Goal: Information Seeking & Learning: Check status

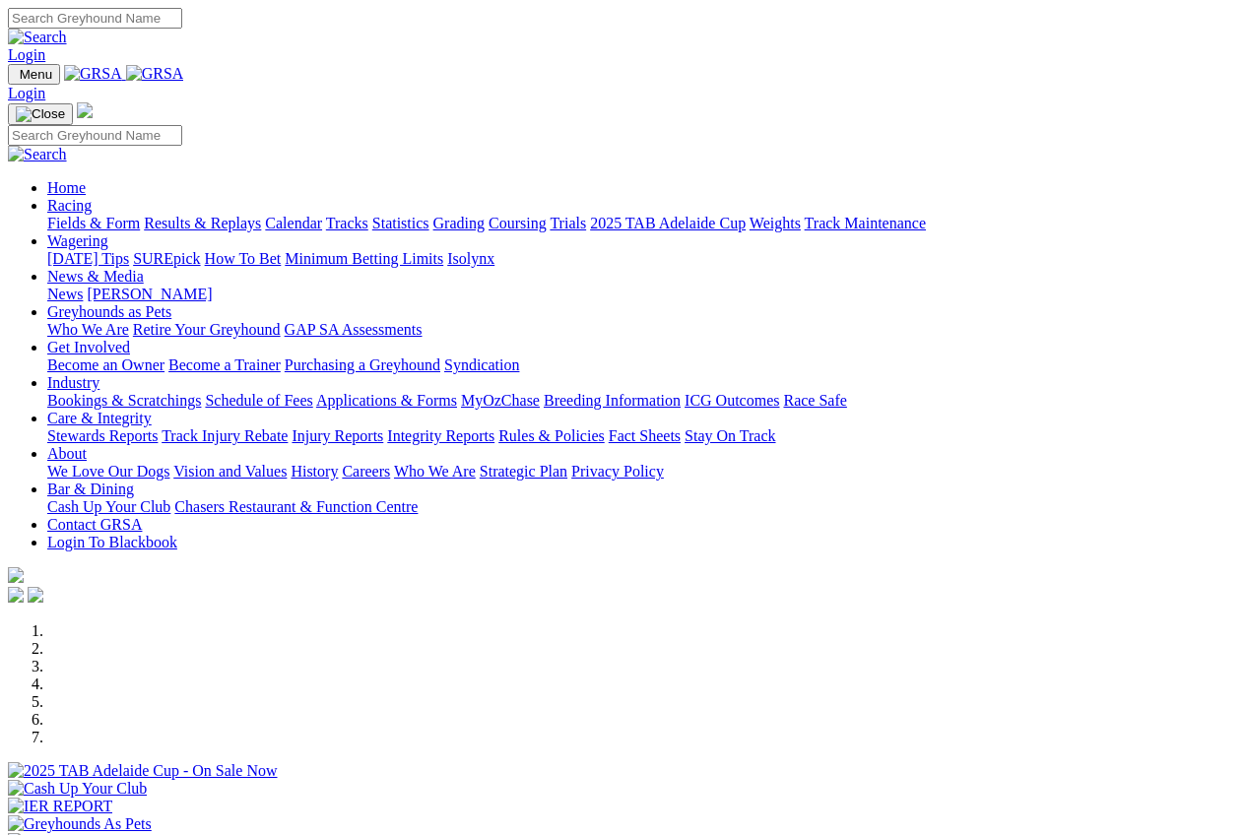
click at [92, 197] on link "Racing" at bounding box center [69, 205] width 44 height 17
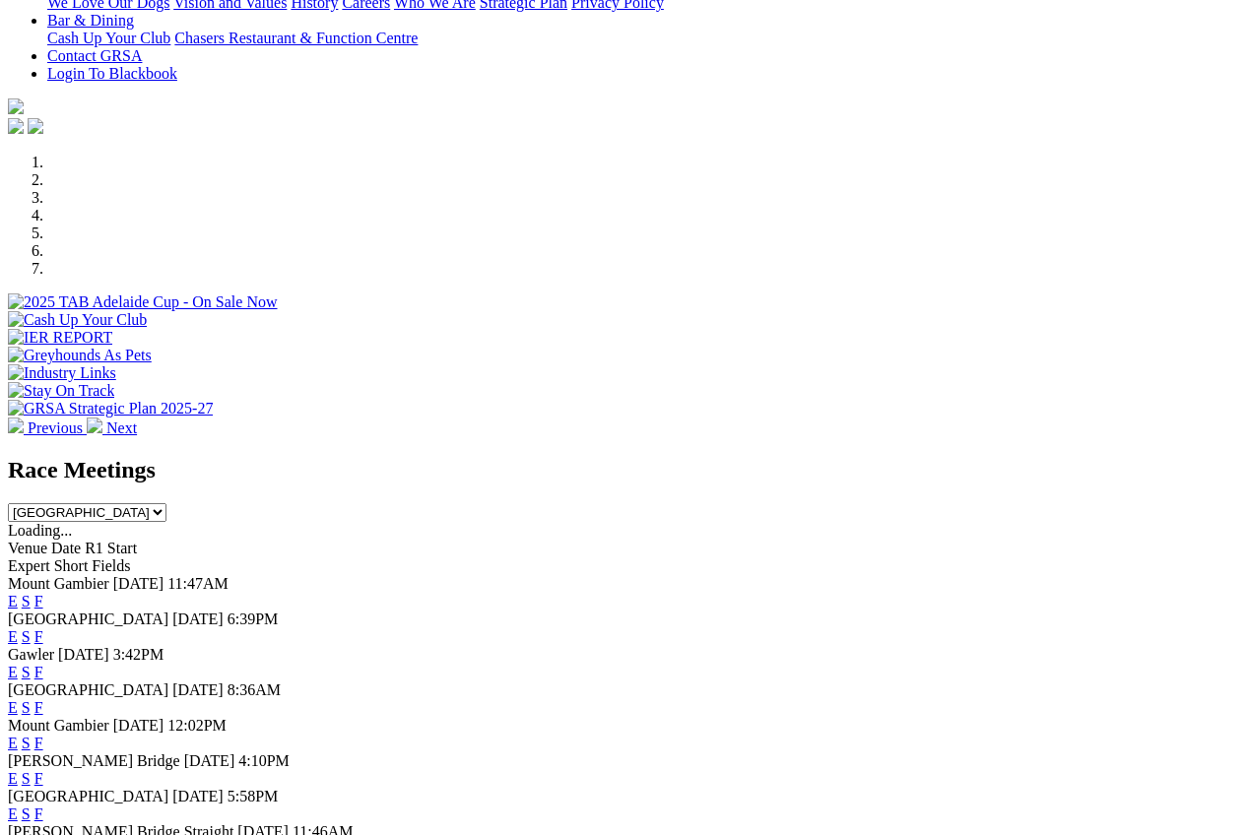
scroll to position [492, 0]
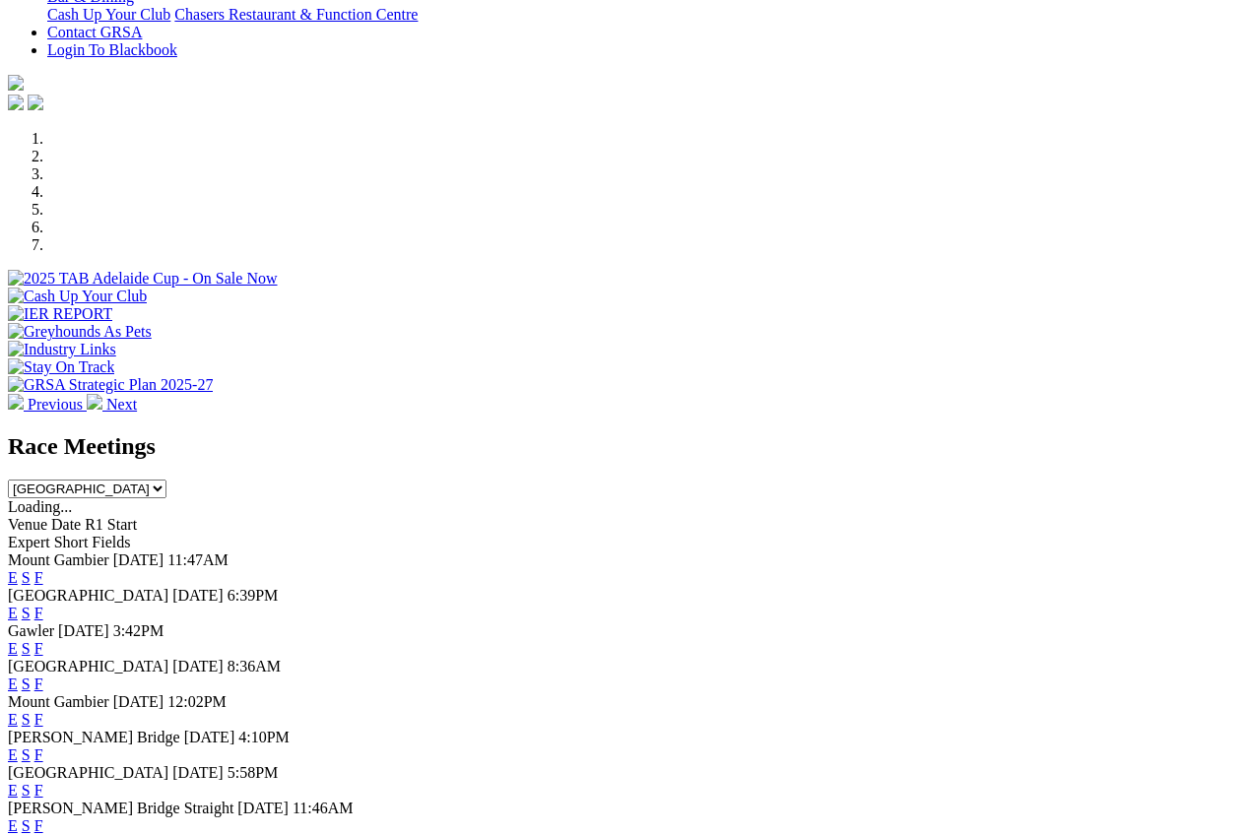
click at [43, 569] on link "F" at bounding box center [38, 577] width 9 height 17
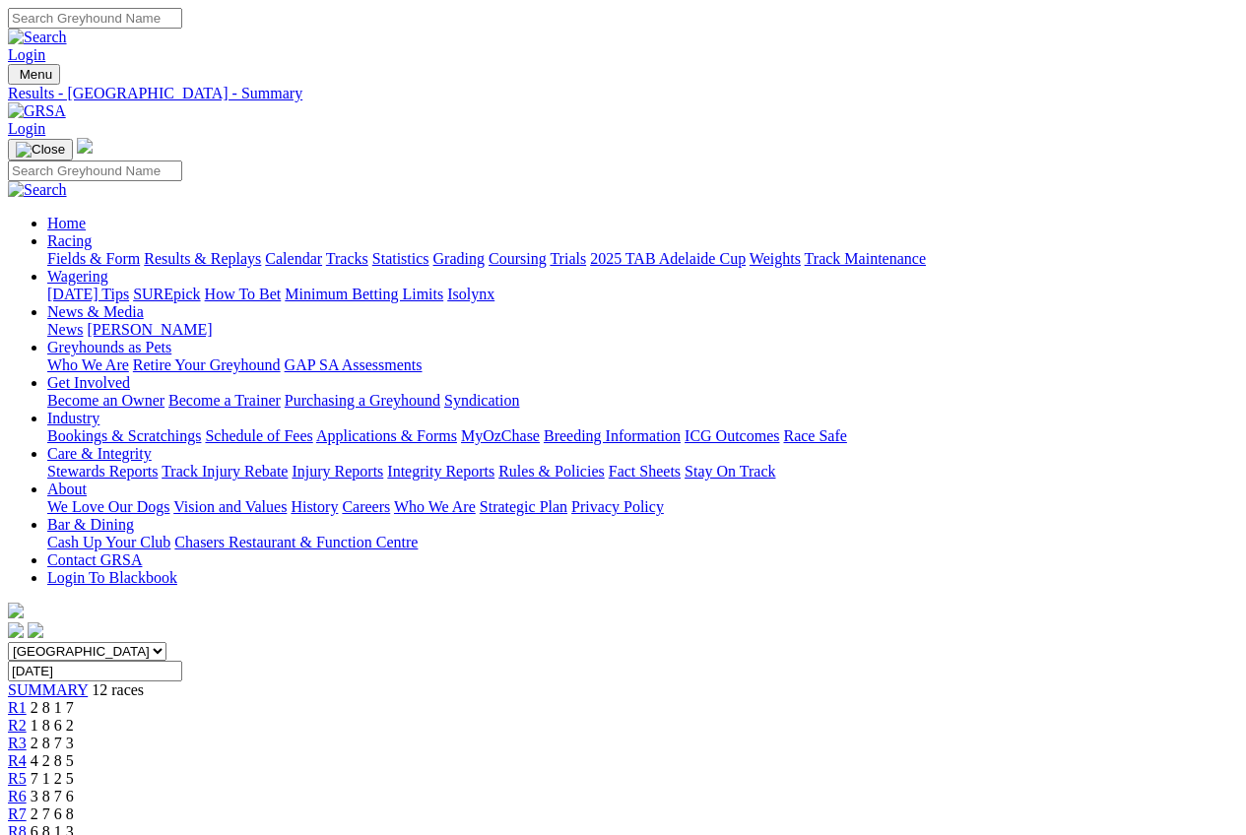
click at [237, 250] on link "Results & Replays" at bounding box center [202, 258] width 117 height 17
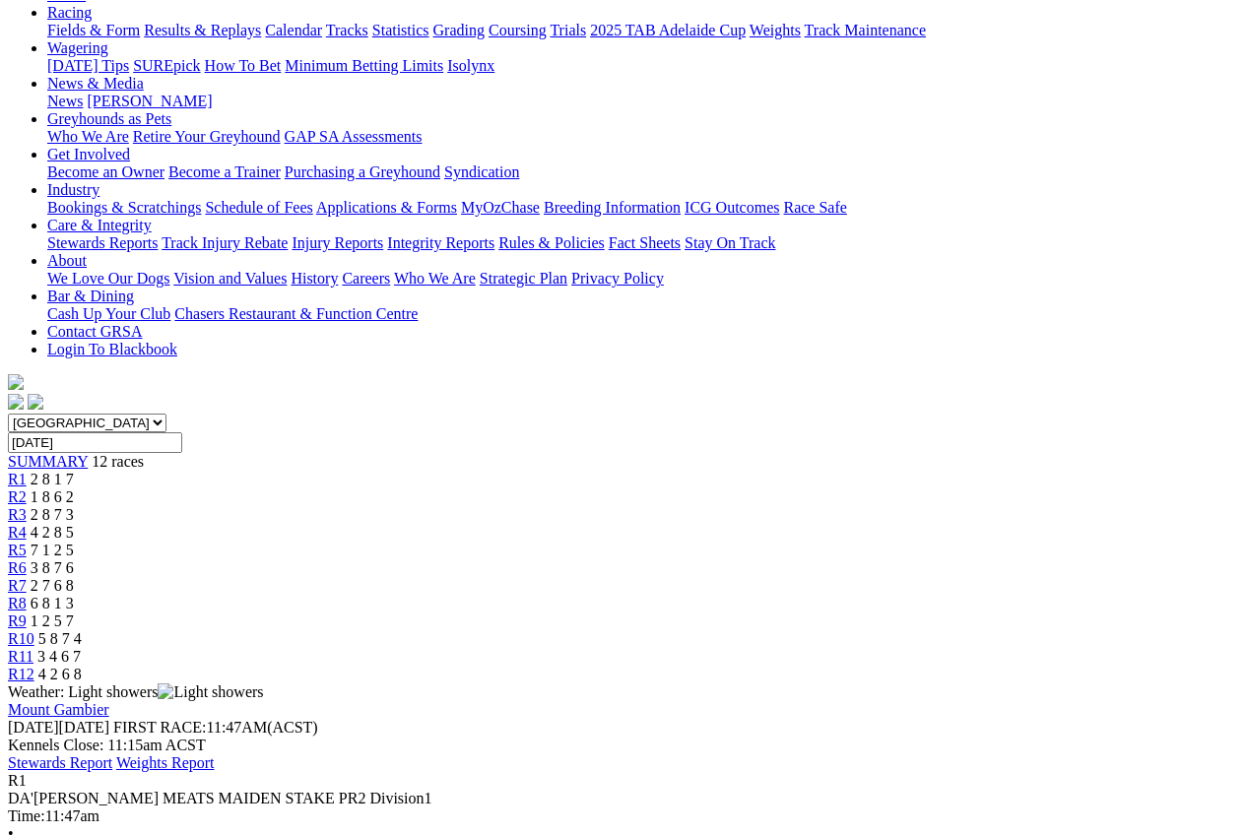
scroll to position [197, 0]
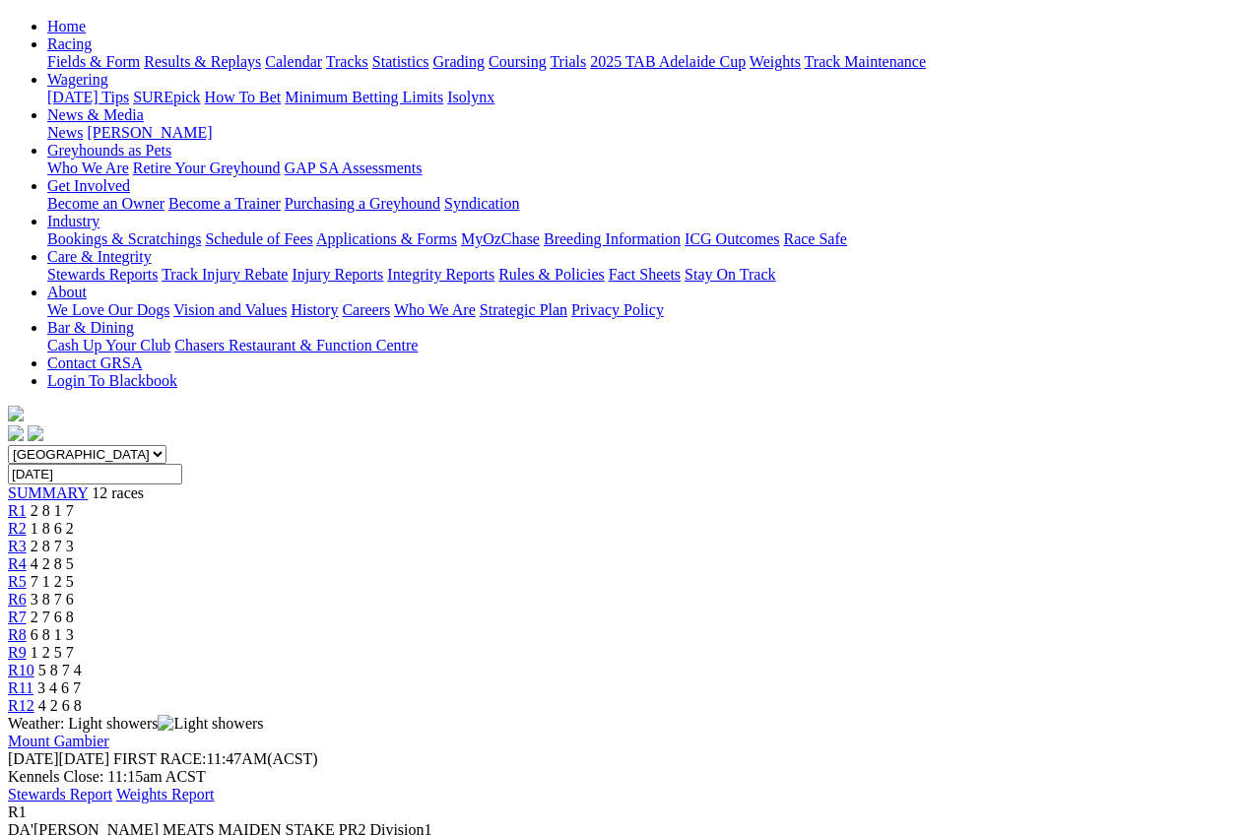
click at [27, 520] on span "R2" at bounding box center [17, 528] width 19 height 17
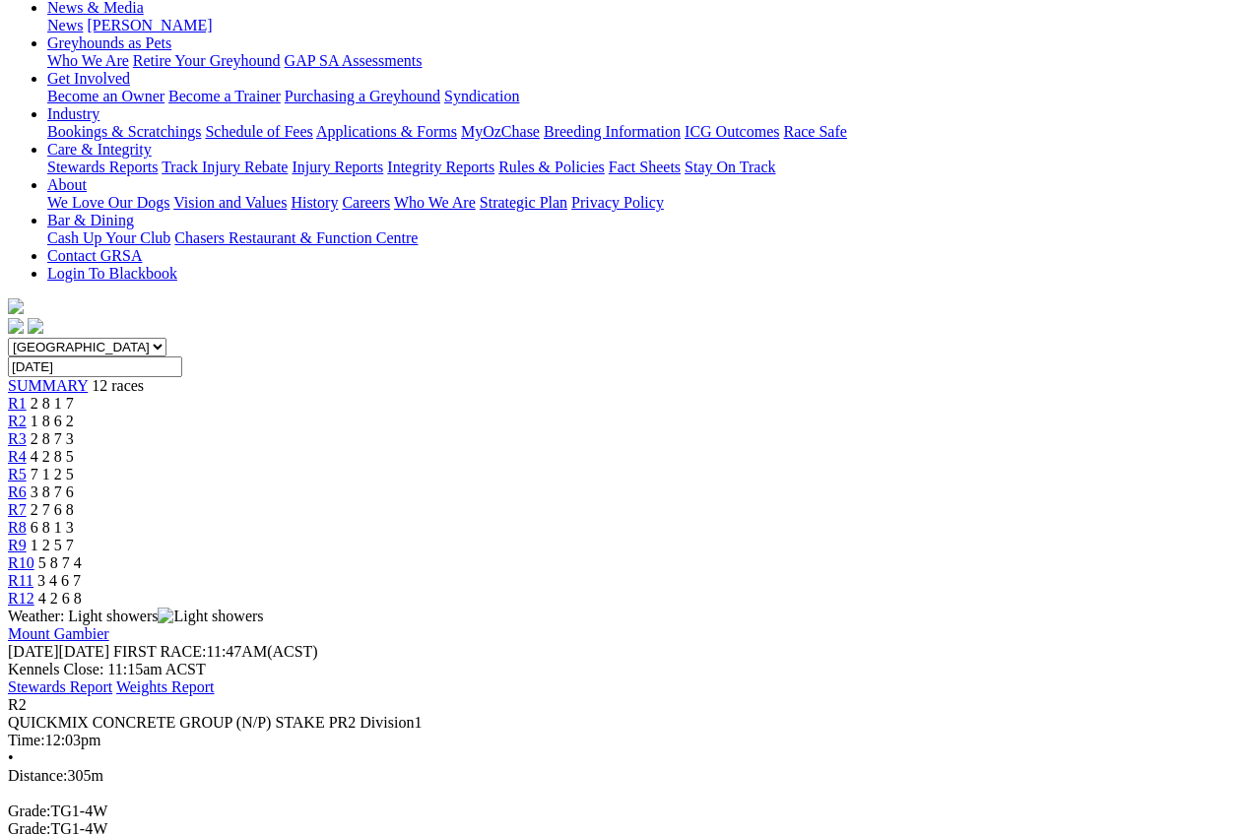
scroll to position [197, 0]
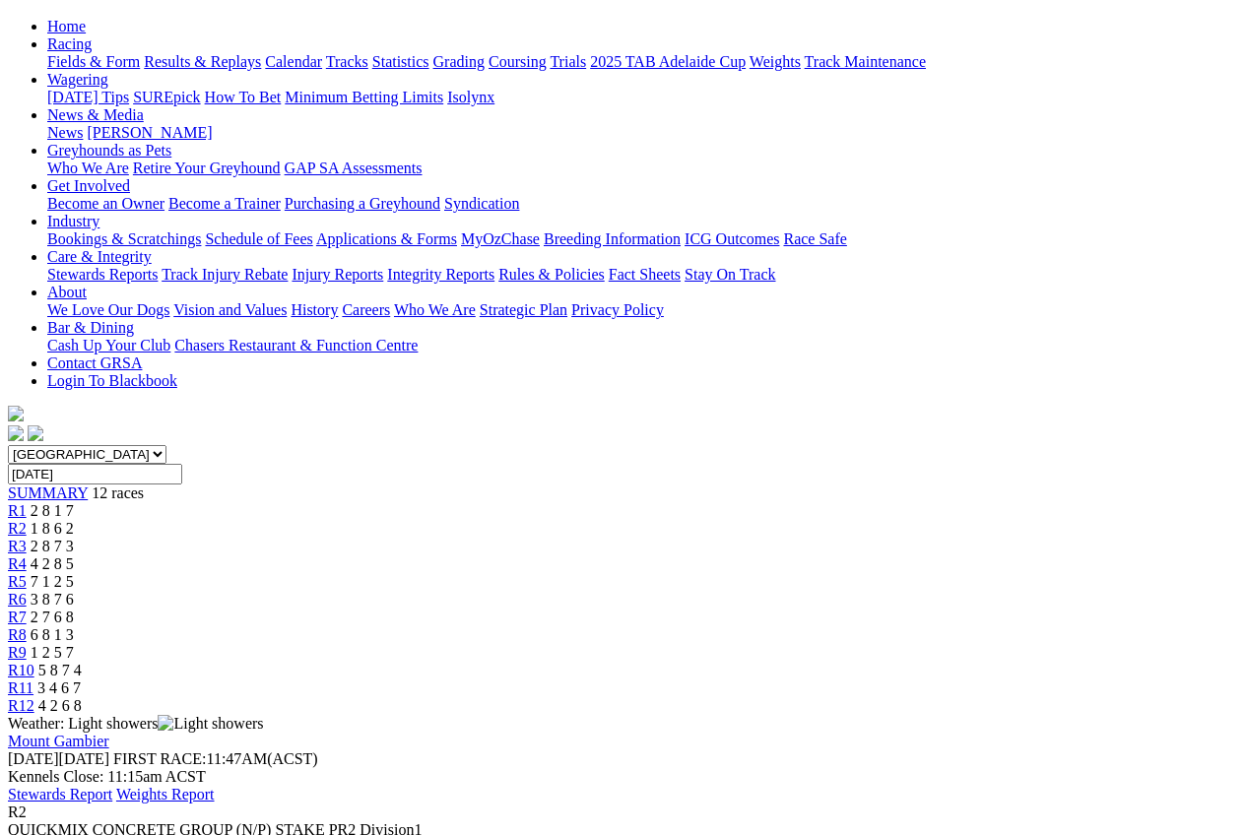
click at [27, 538] on span "R3" at bounding box center [17, 546] width 19 height 17
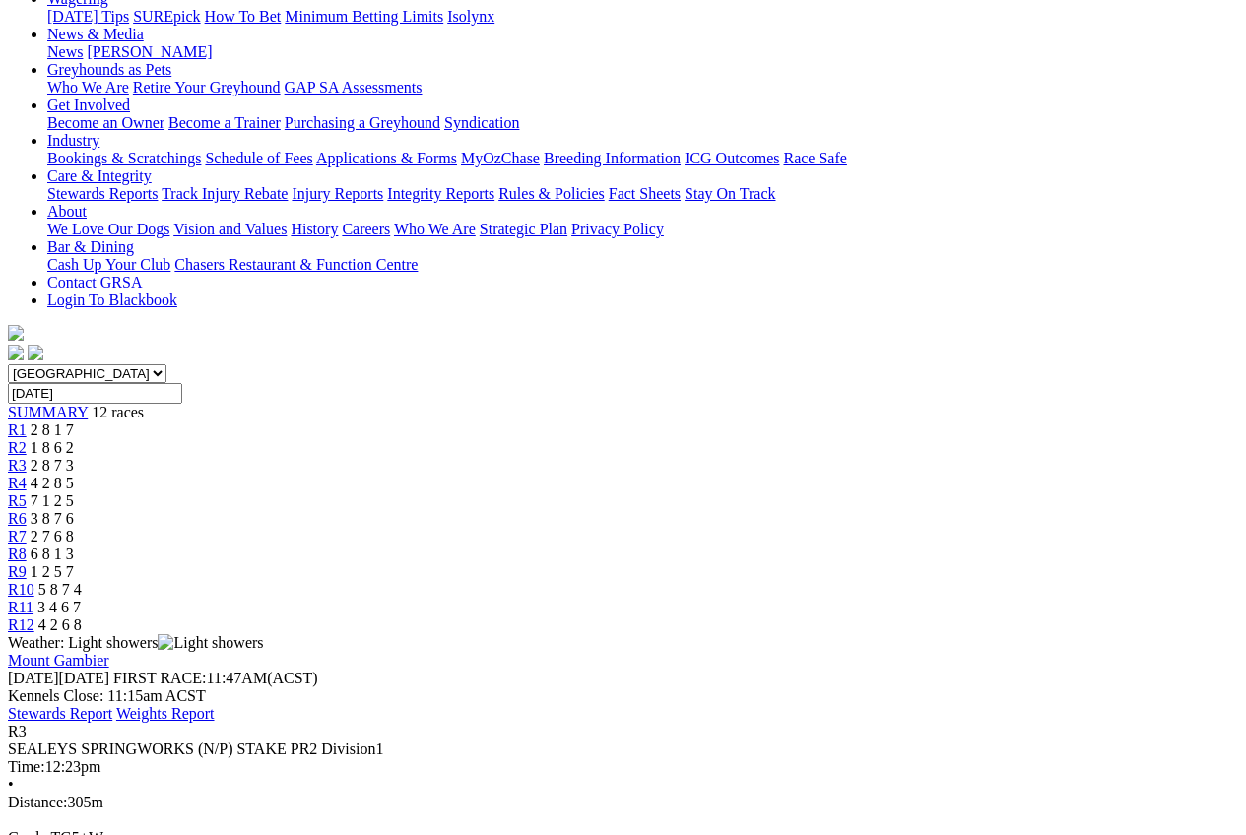
scroll to position [197, 0]
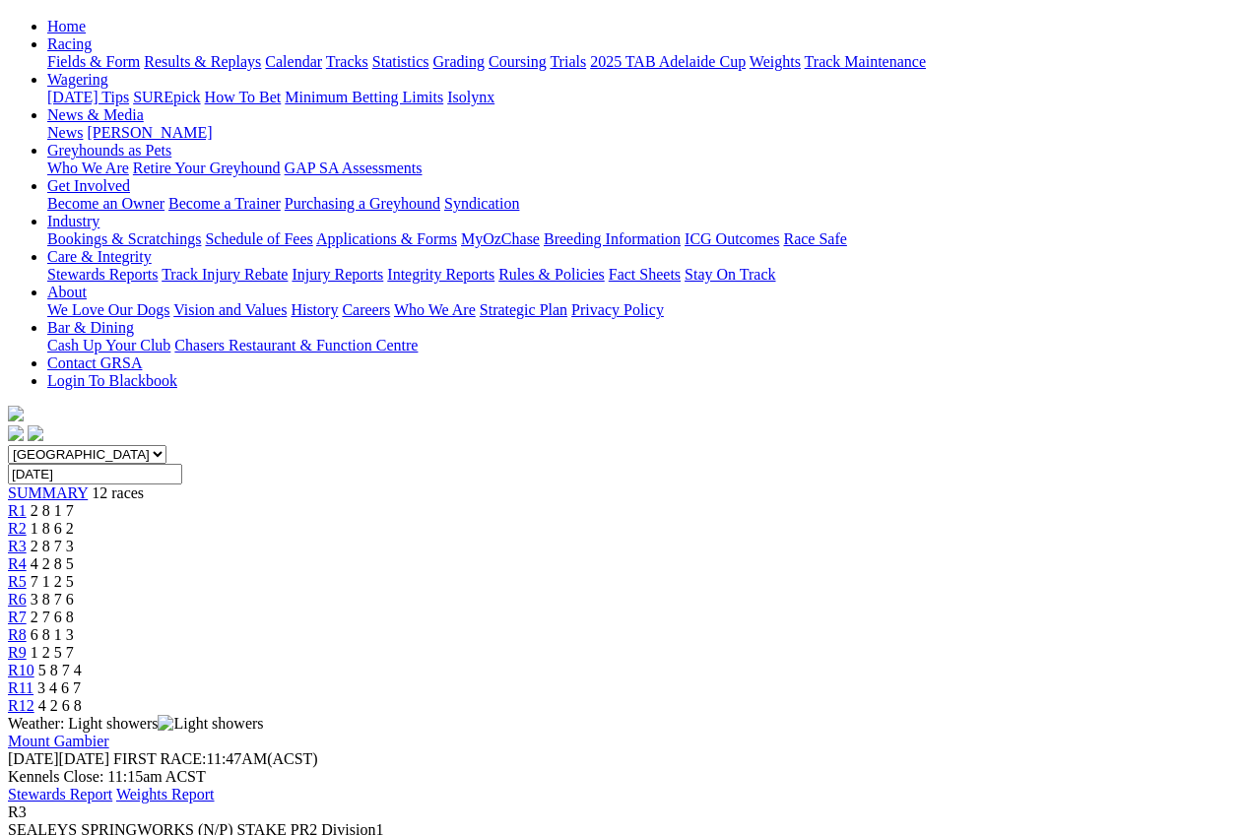
click at [473, 556] on div "R4 4 2 8 5" at bounding box center [623, 565] width 1230 height 18
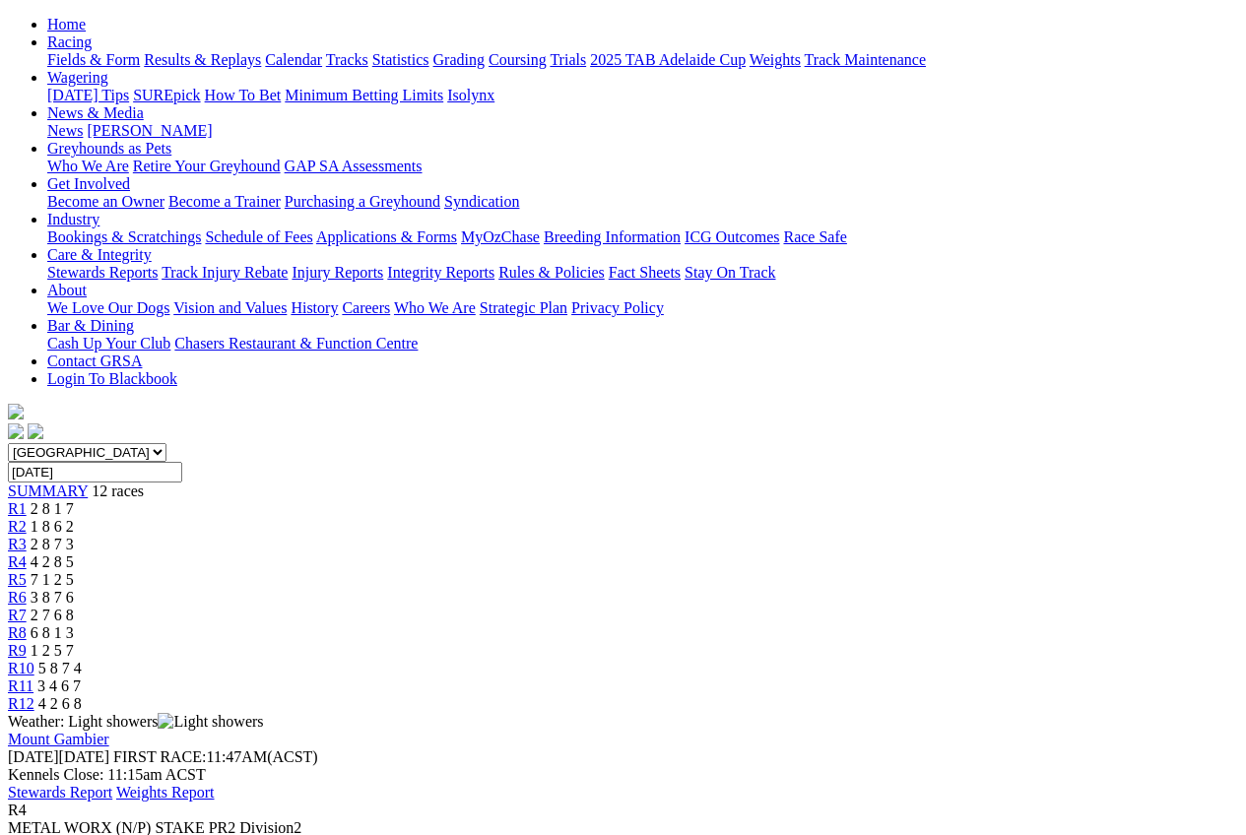
scroll to position [197, 0]
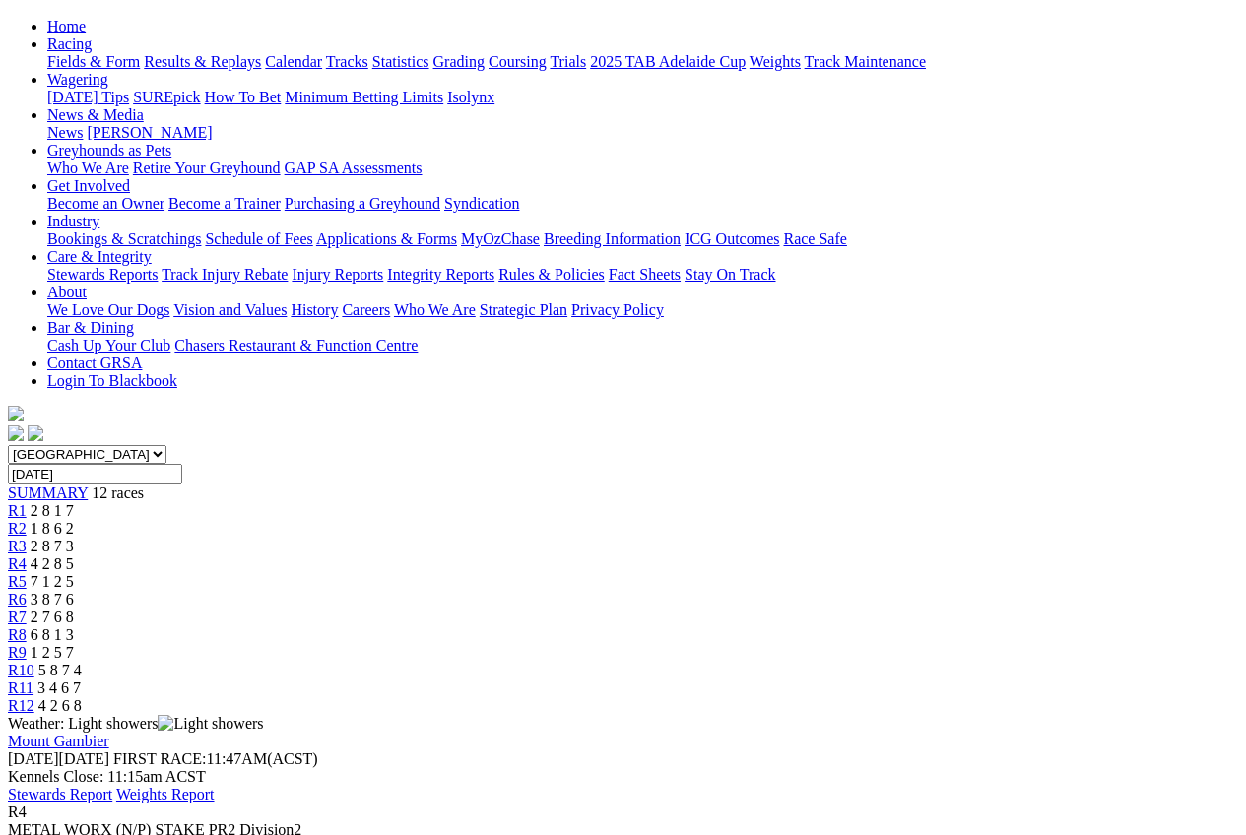
click at [558, 573] on div "R5 7 1 2 5" at bounding box center [623, 582] width 1230 height 18
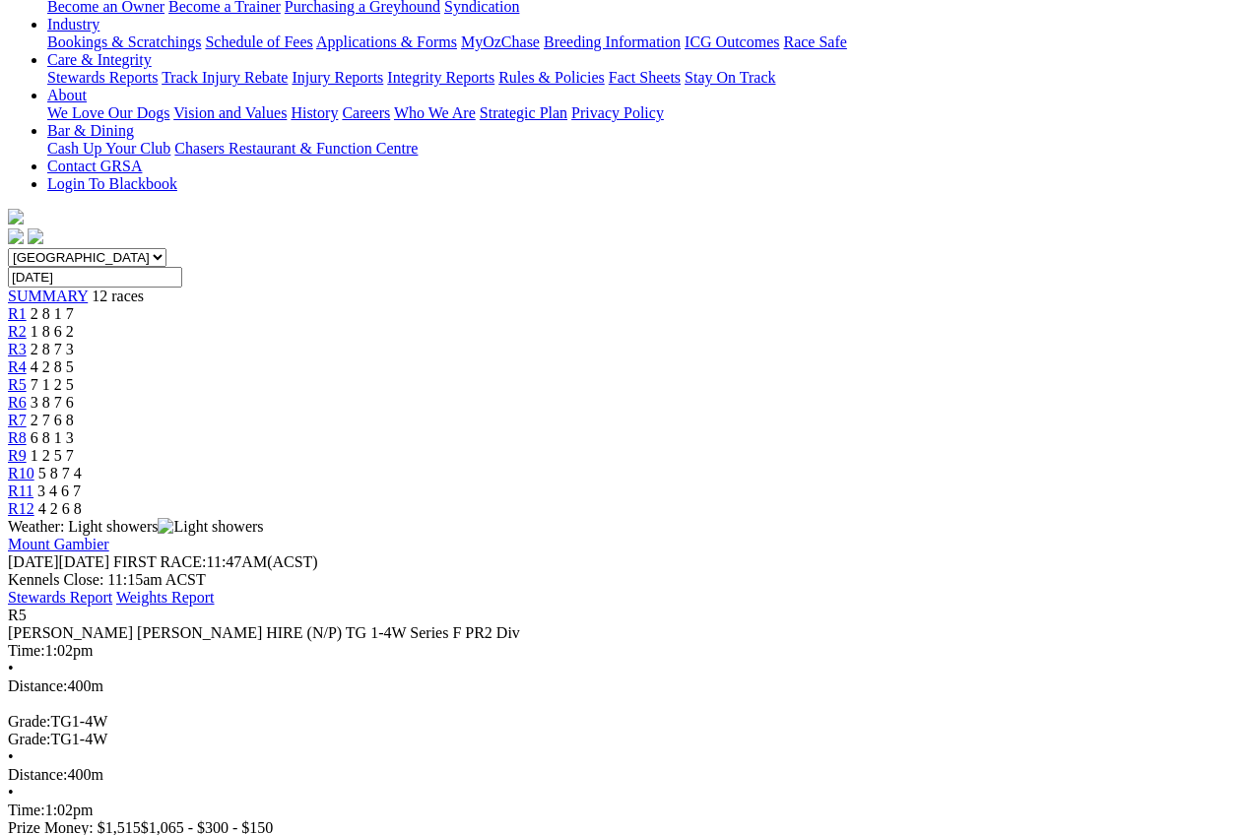
scroll to position [295, 0]
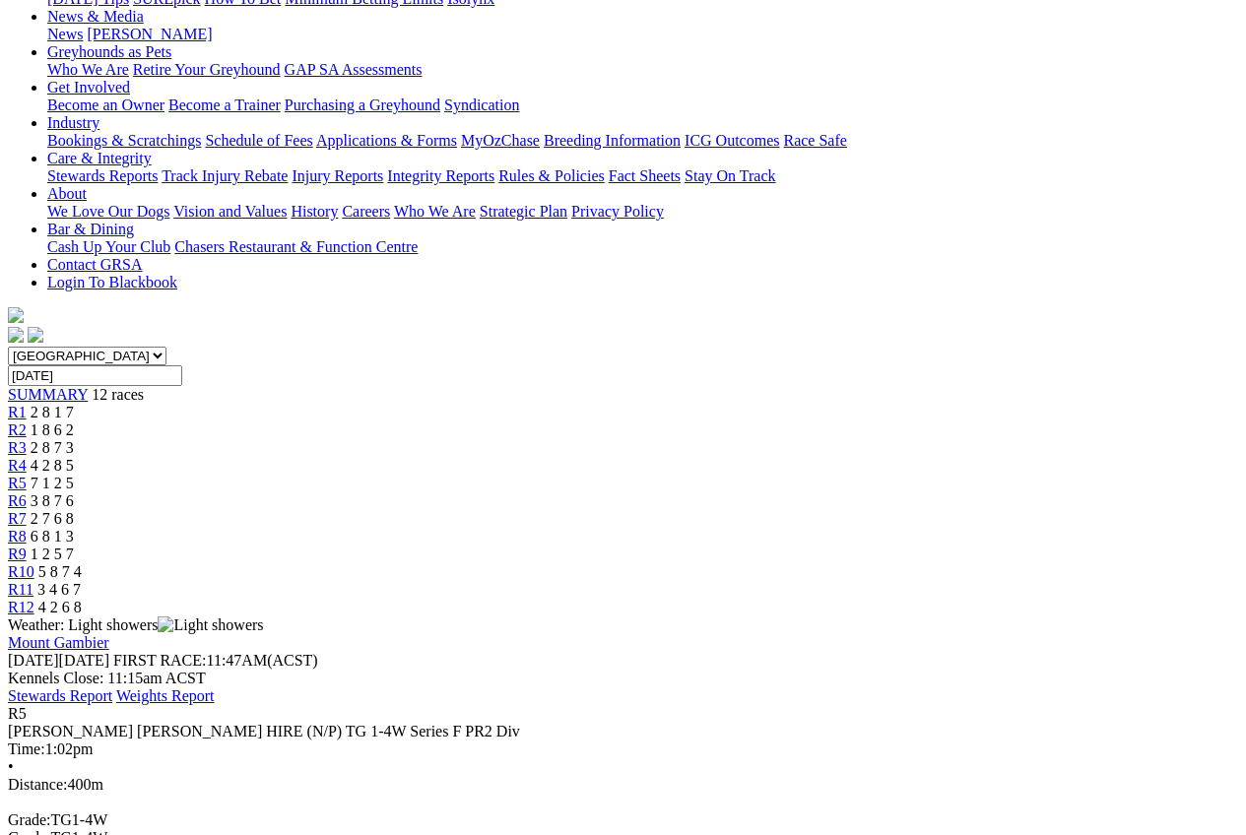
click at [74, 492] on span "3 8 7 6" at bounding box center [52, 500] width 43 height 17
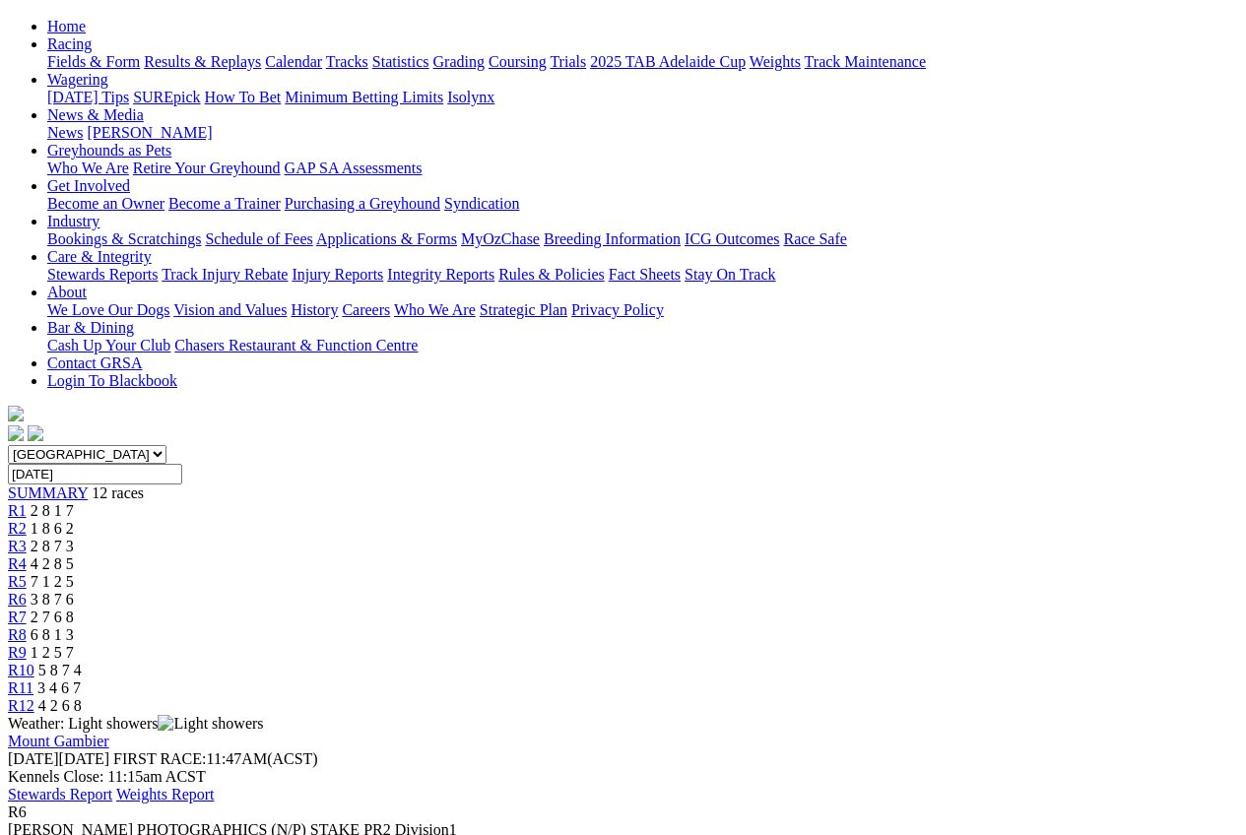
click at [27, 609] on span "R7" at bounding box center [17, 617] width 19 height 17
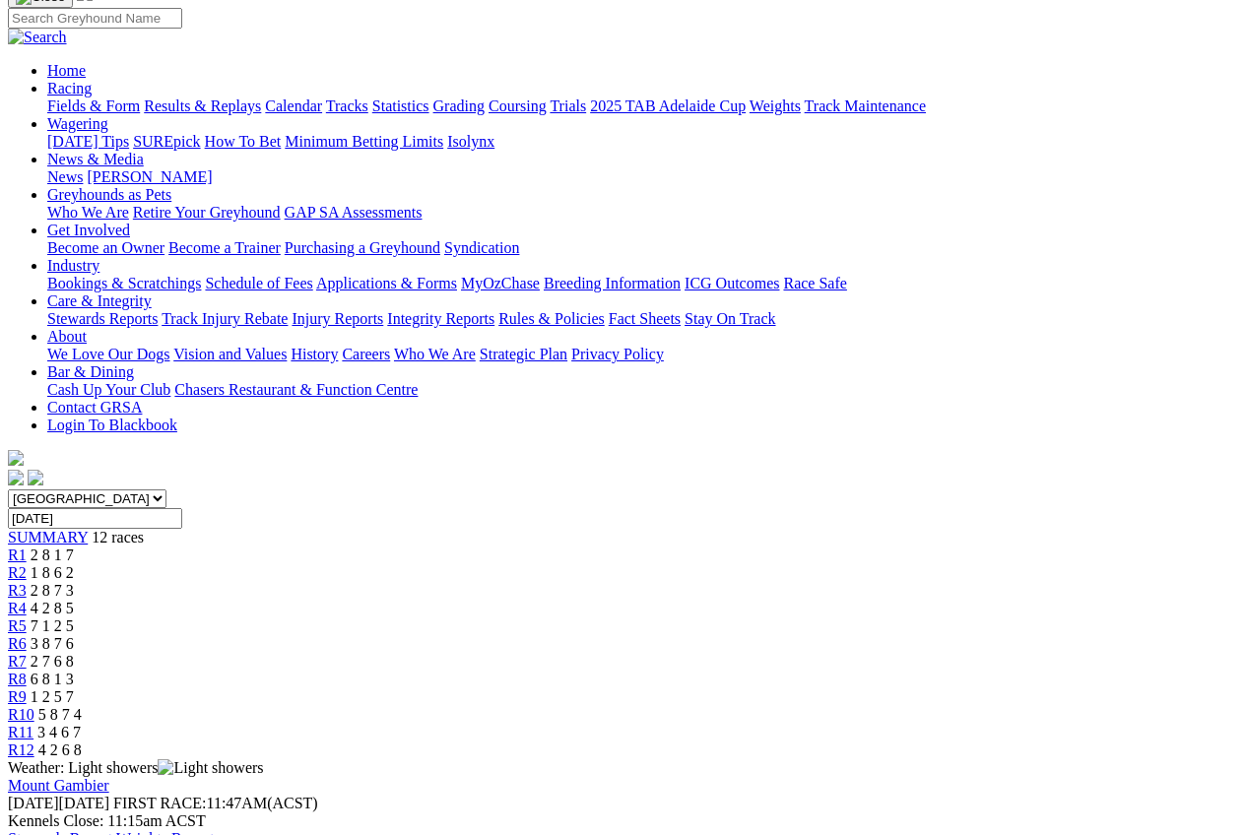
scroll to position [98, 0]
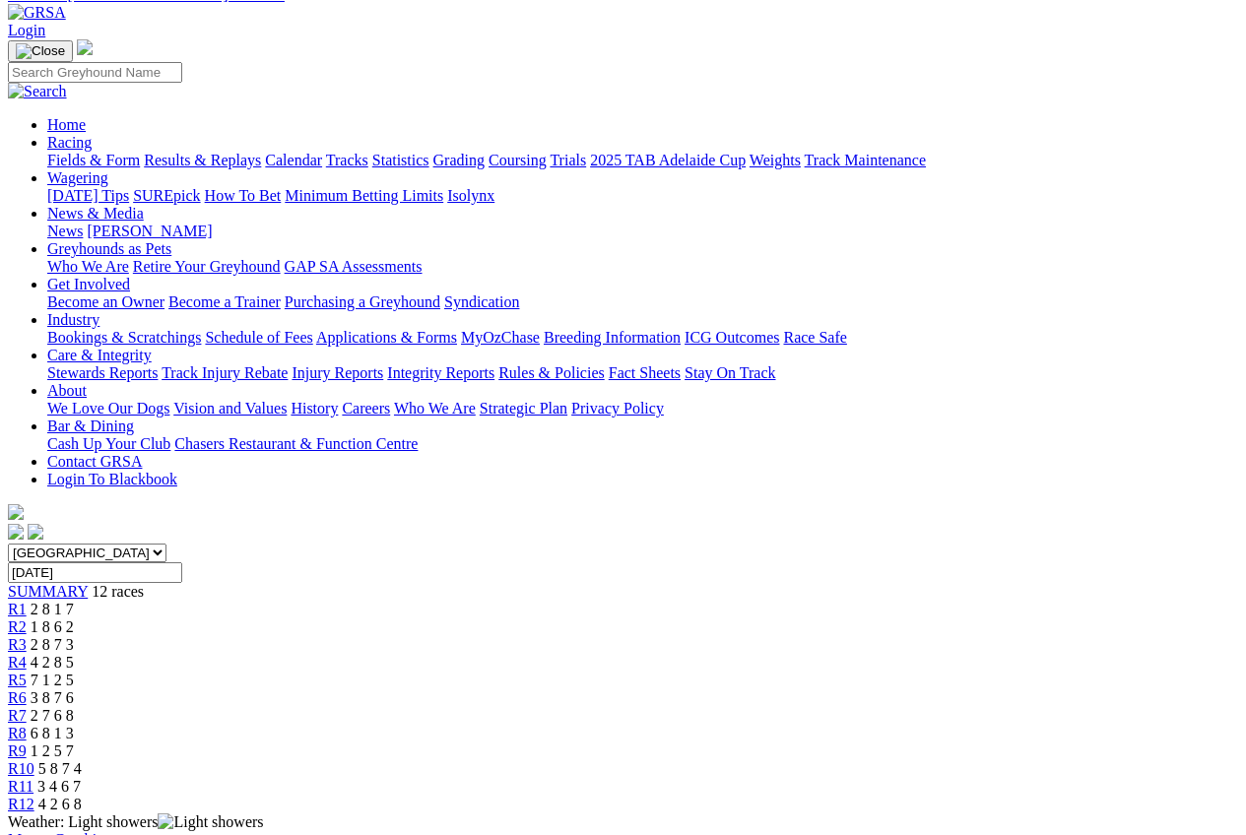
click at [27, 725] on span "R8" at bounding box center [17, 733] width 19 height 17
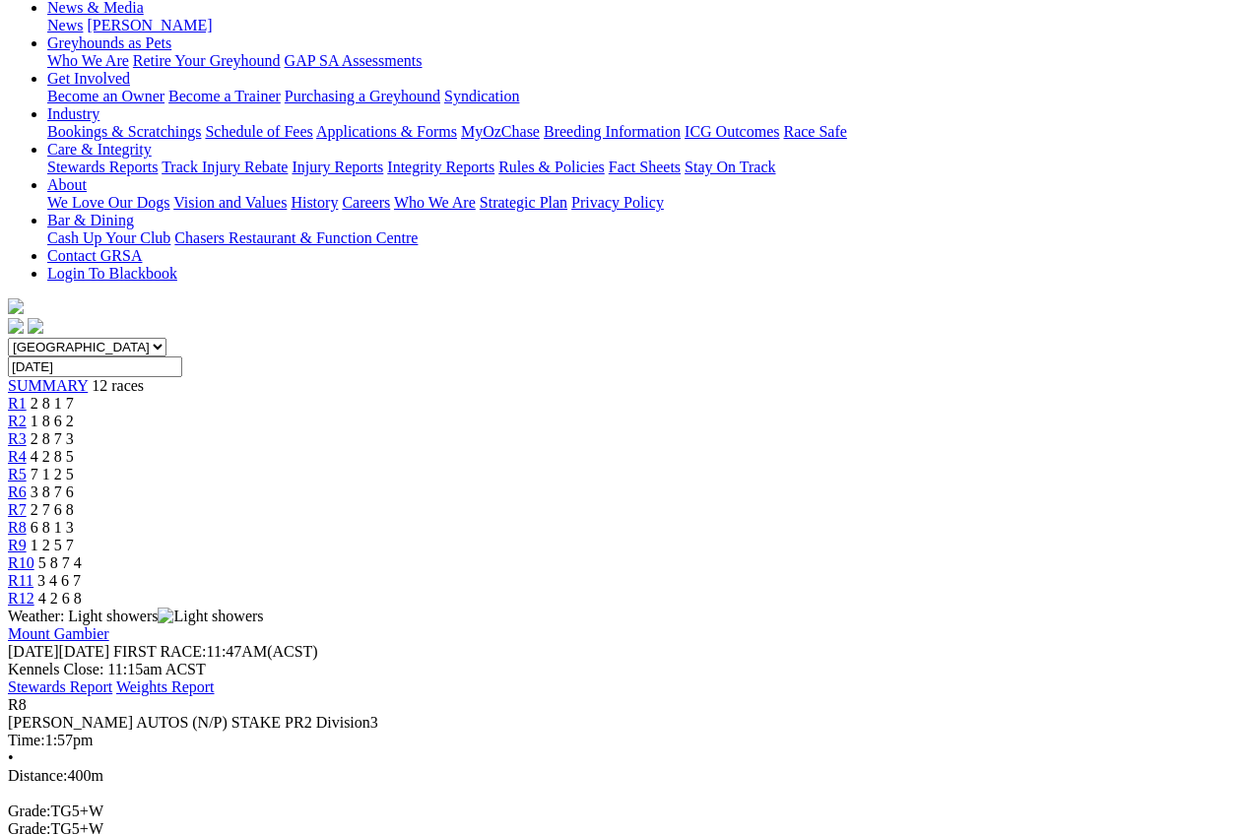
scroll to position [197, 0]
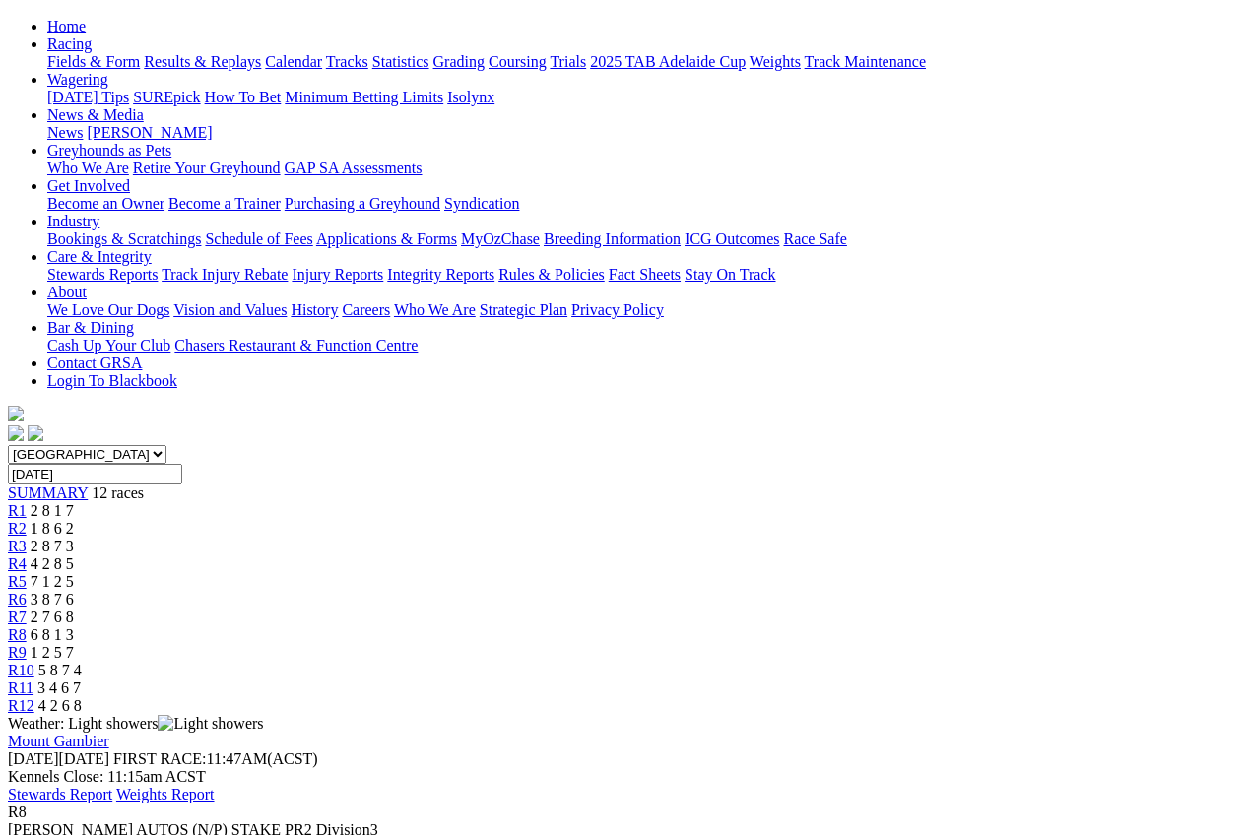
click at [889, 644] on div "R9 1 2 5 7" at bounding box center [623, 653] width 1230 height 18
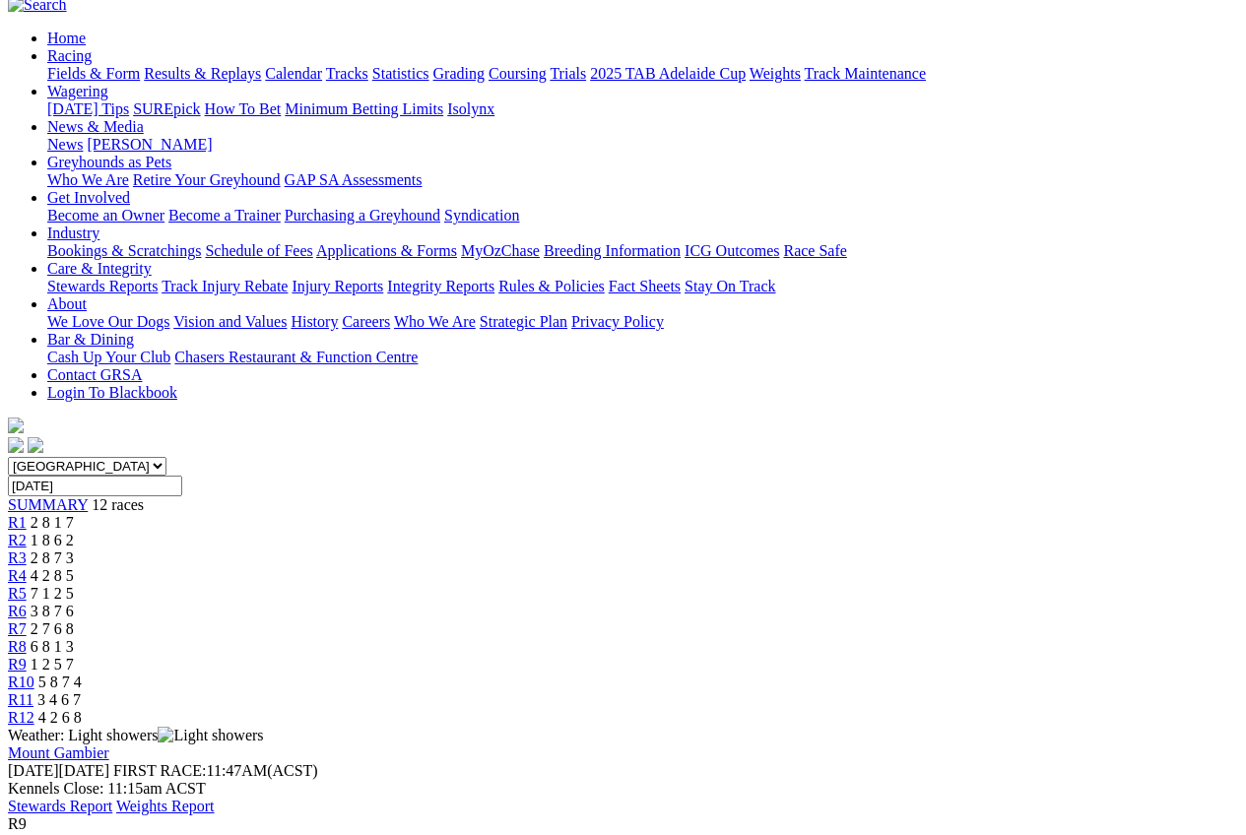
scroll to position [98, 0]
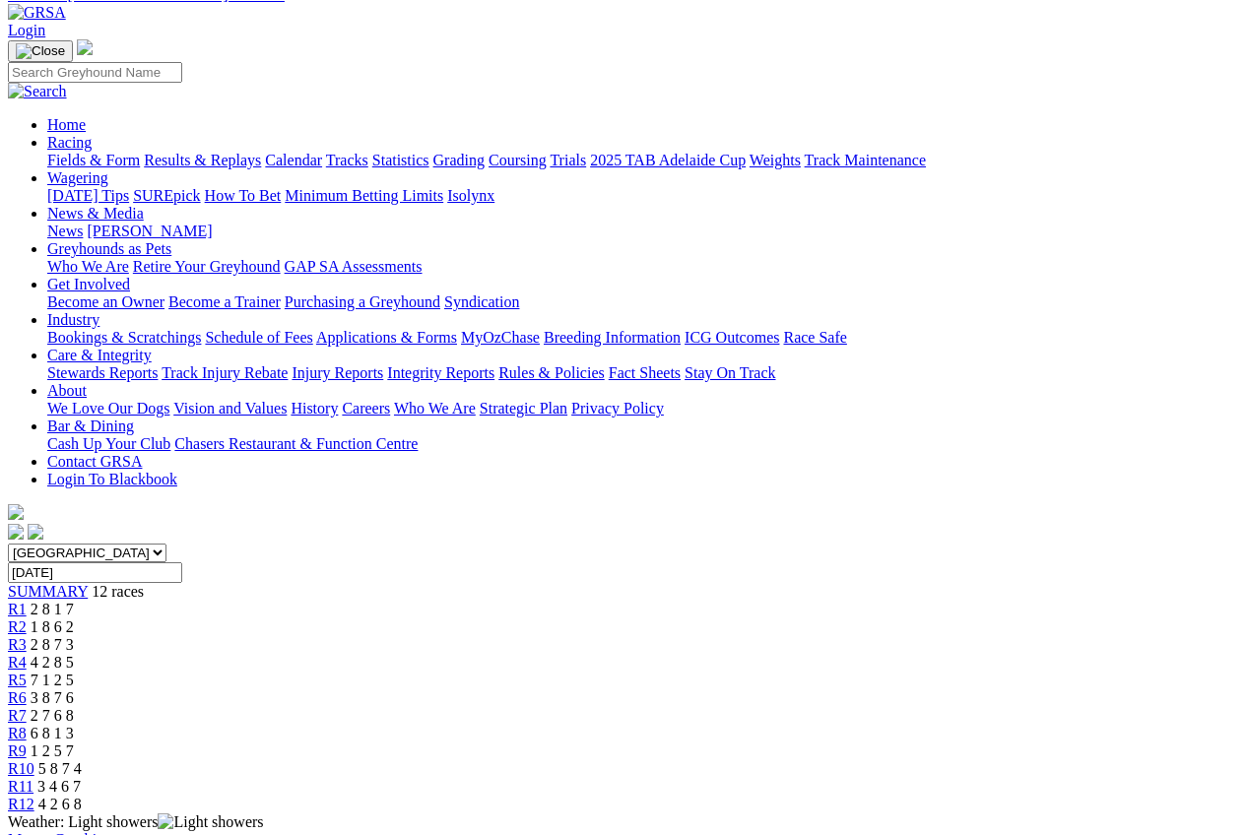
click at [34, 760] on span "R10" at bounding box center [21, 768] width 27 height 17
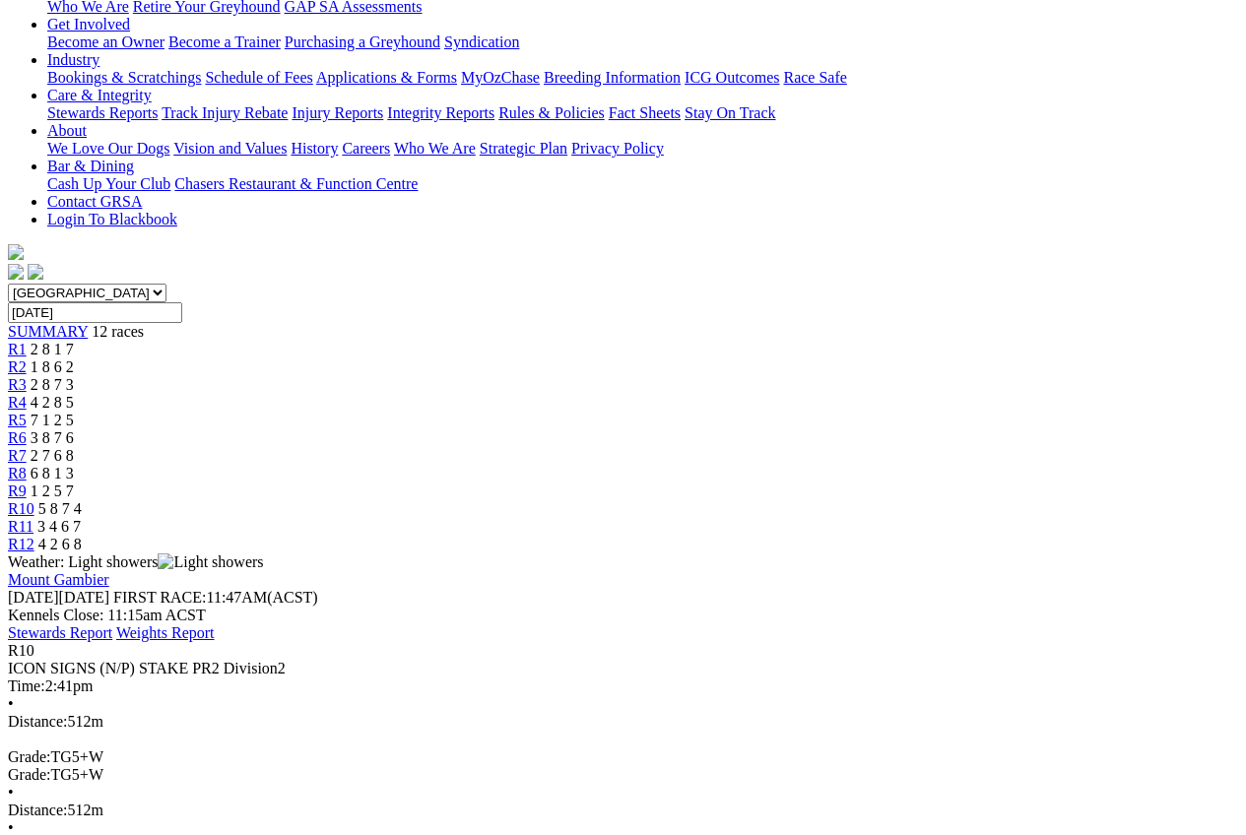
scroll to position [394, 0]
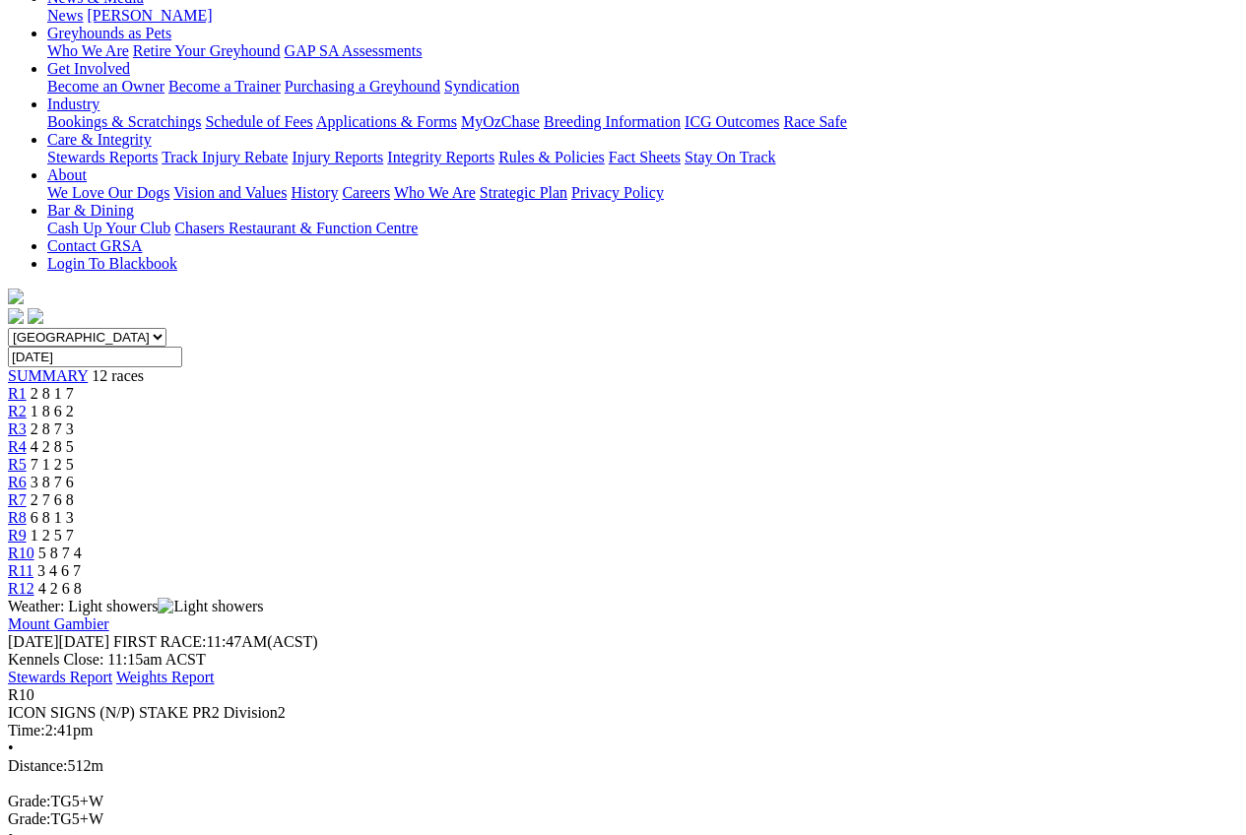
scroll to position [197, 0]
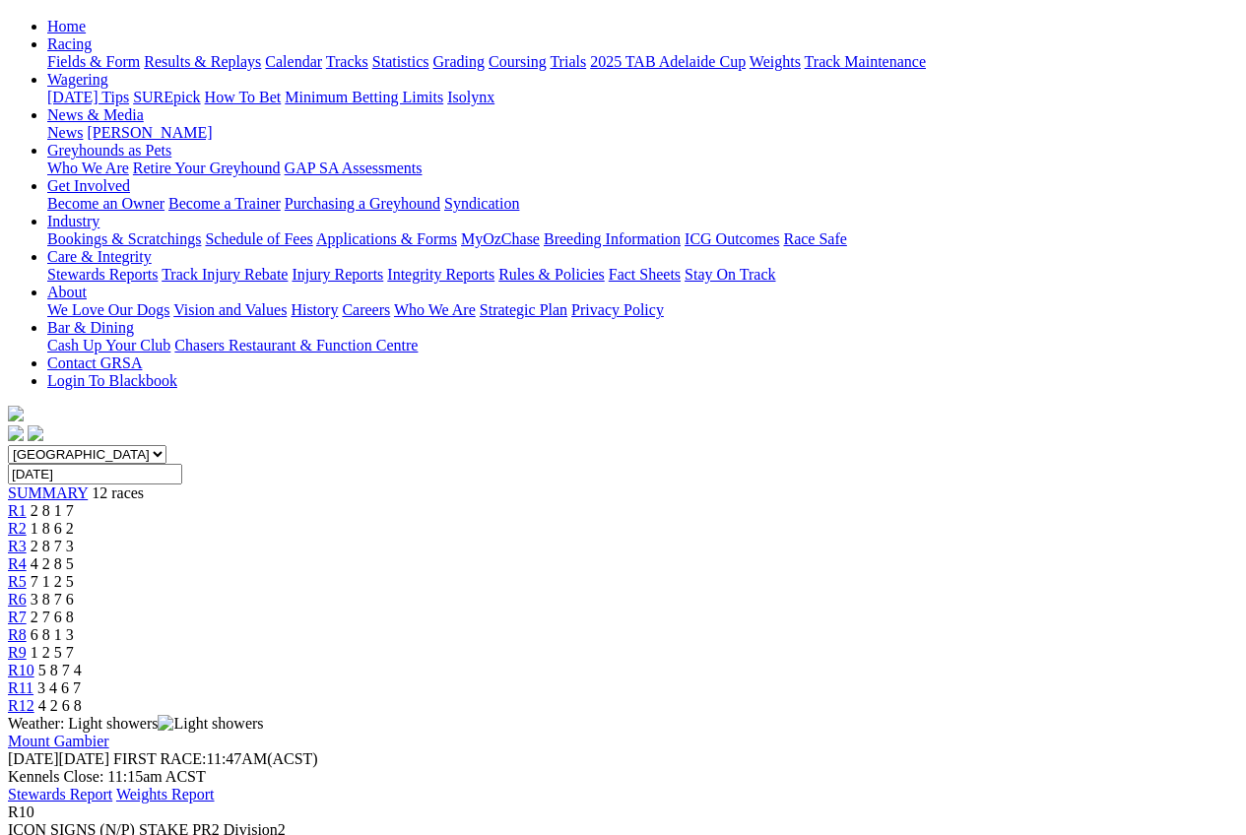
click at [1042, 680] on div "R11 3 4 6 7" at bounding box center [623, 689] width 1230 height 18
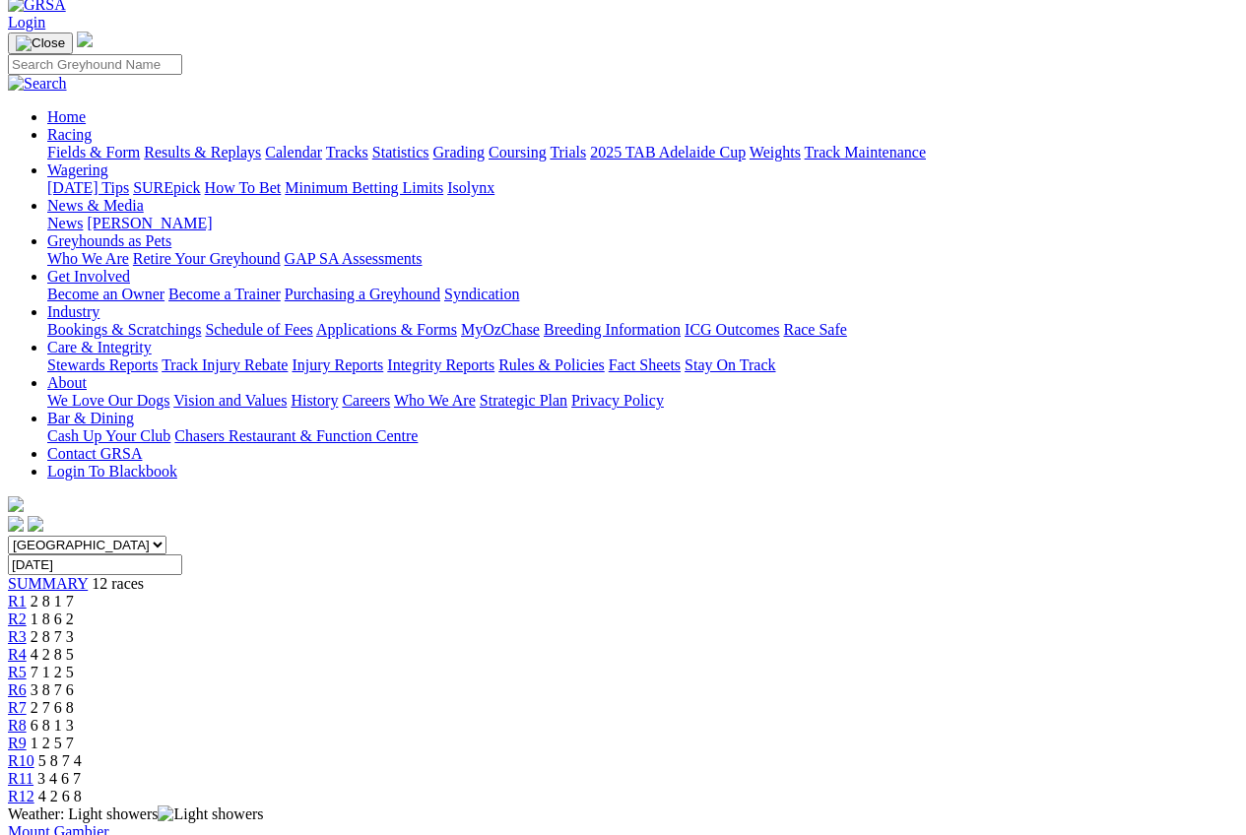
scroll to position [98, 0]
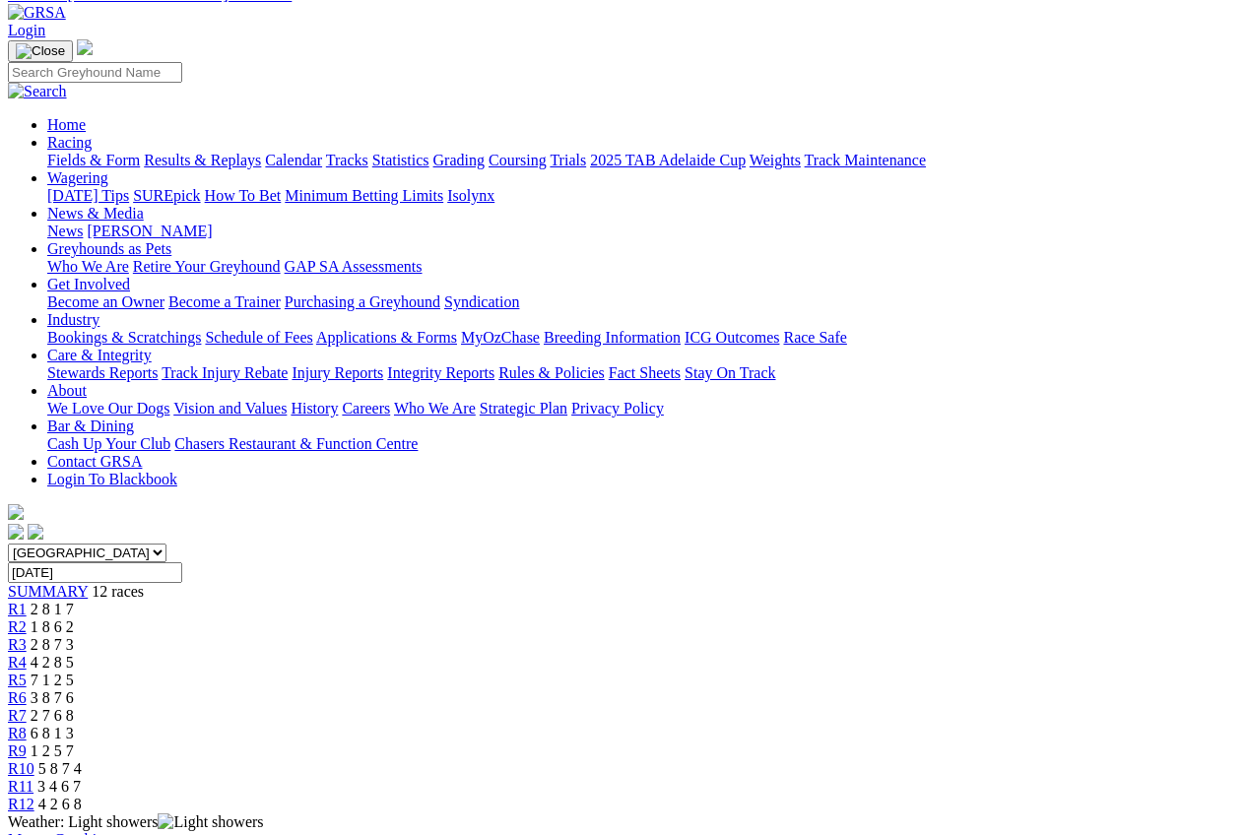
click at [1131, 796] on div "R12 4 2 6 8" at bounding box center [623, 805] width 1230 height 18
